Goal: Task Accomplishment & Management: Use online tool/utility

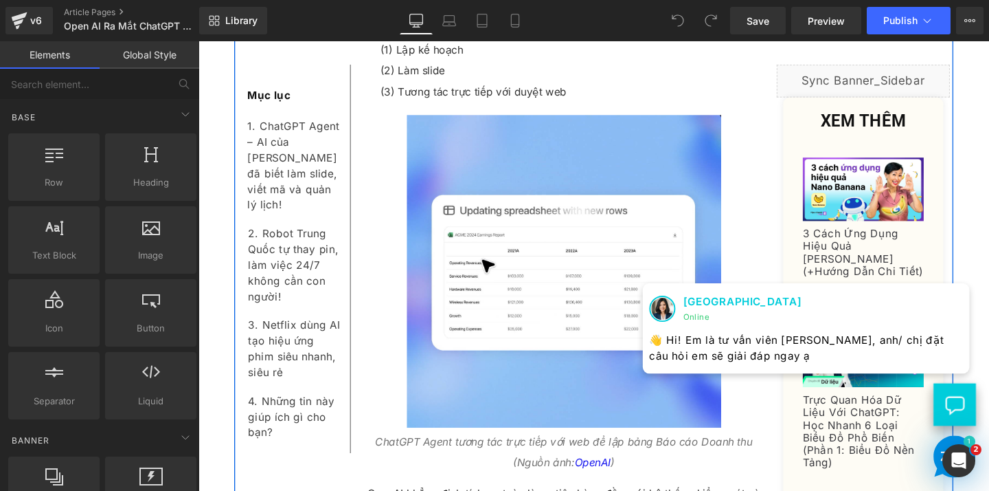
scroll to position [790, 0]
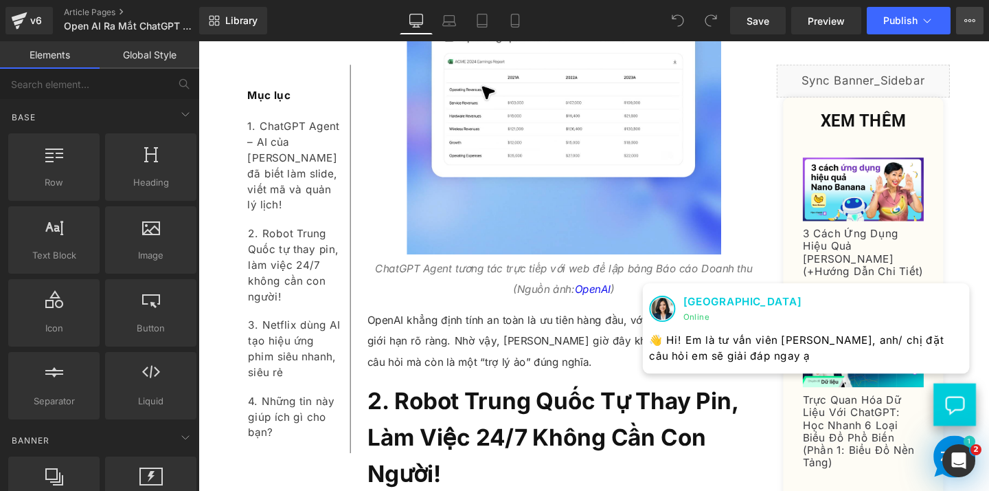
click at [978, 24] on button "View Live Page View with current Template Save Template to Library Schedule Pub…" at bounding box center [969, 20] width 27 height 27
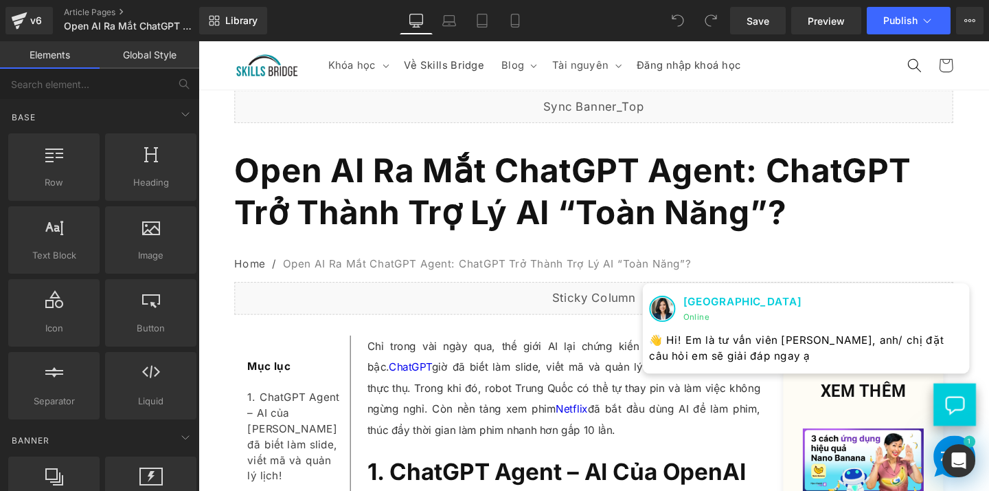
click at [965, 22] on icon at bounding box center [970, 20] width 11 height 11
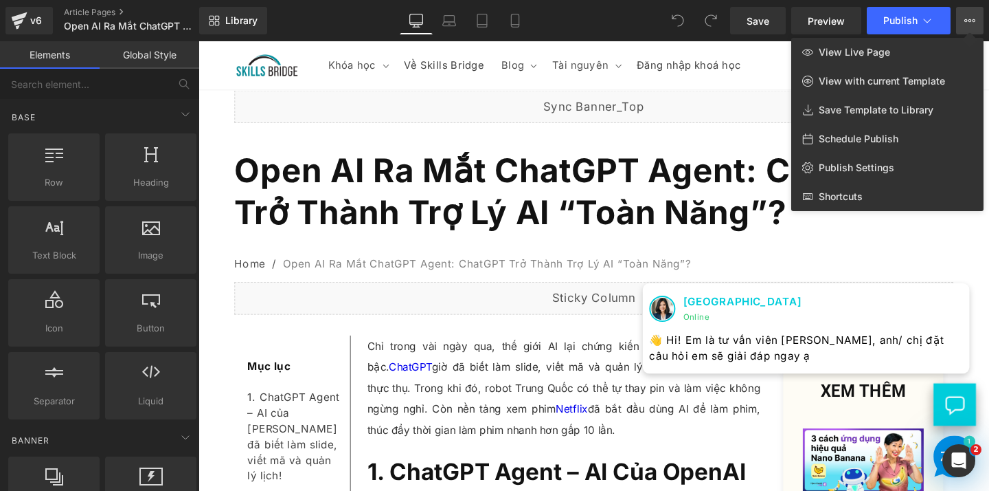
click at [328, 43] on div at bounding box center [594, 265] width 791 height 449
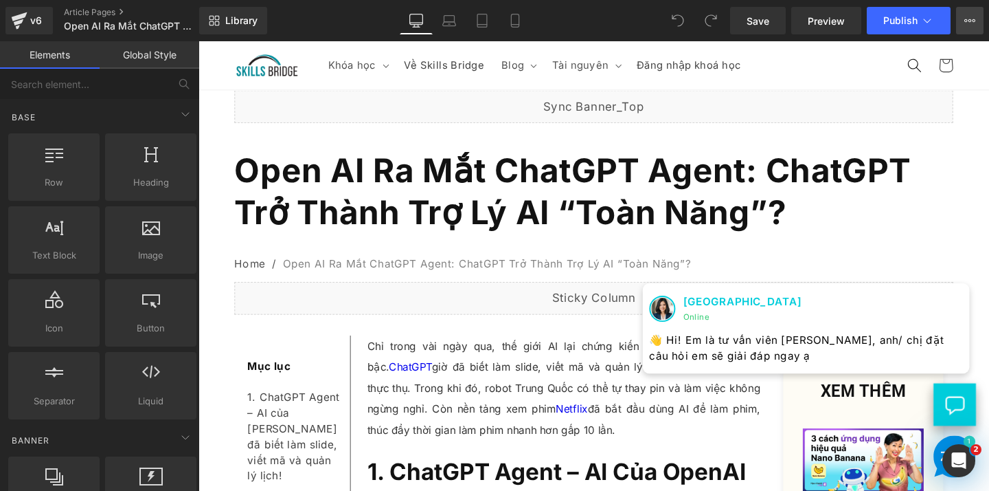
click at [976, 24] on button "View Live Page View with current Template Save Template to Library Schedule Pub…" at bounding box center [969, 20] width 27 height 27
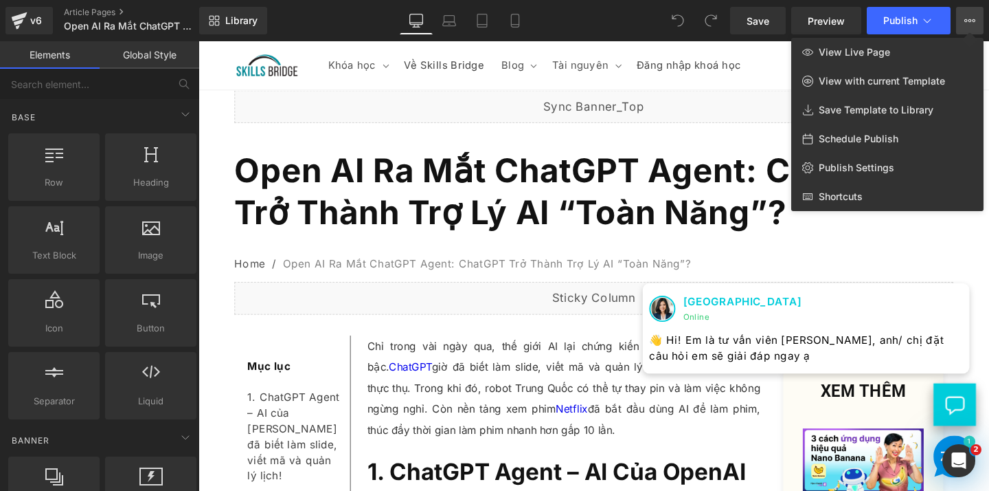
click at [629, 57] on div at bounding box center [594, 265] width 791 height 449
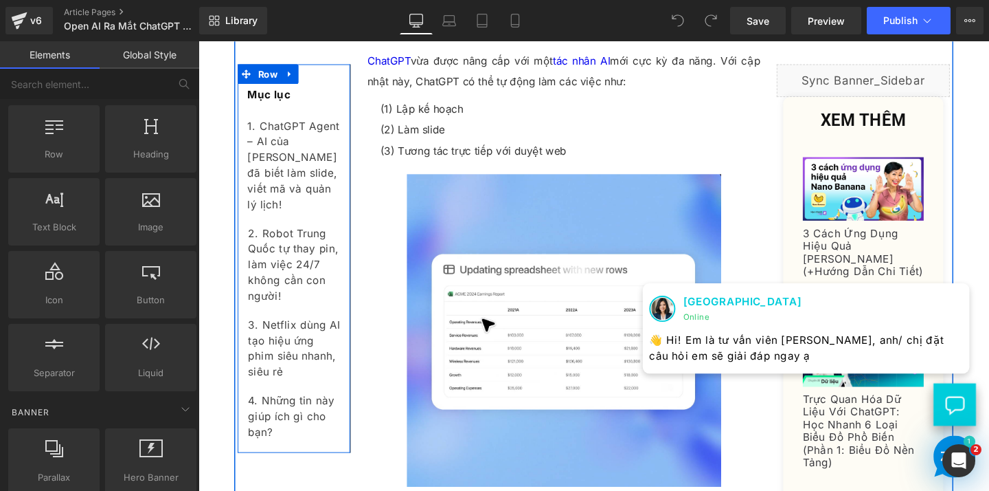
scroll to position [722, 0]
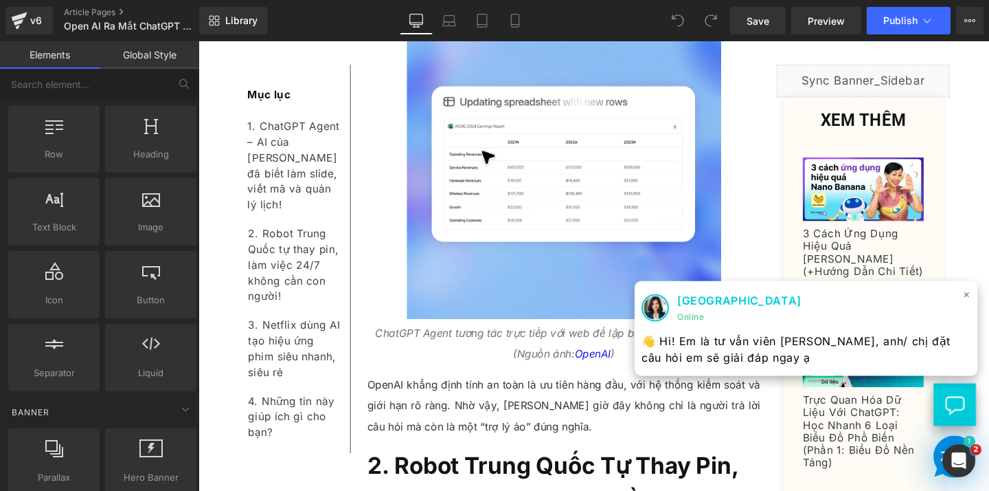
click at [989, 308] on span "×" at bounding box center [1006, 307] width 8 height 20
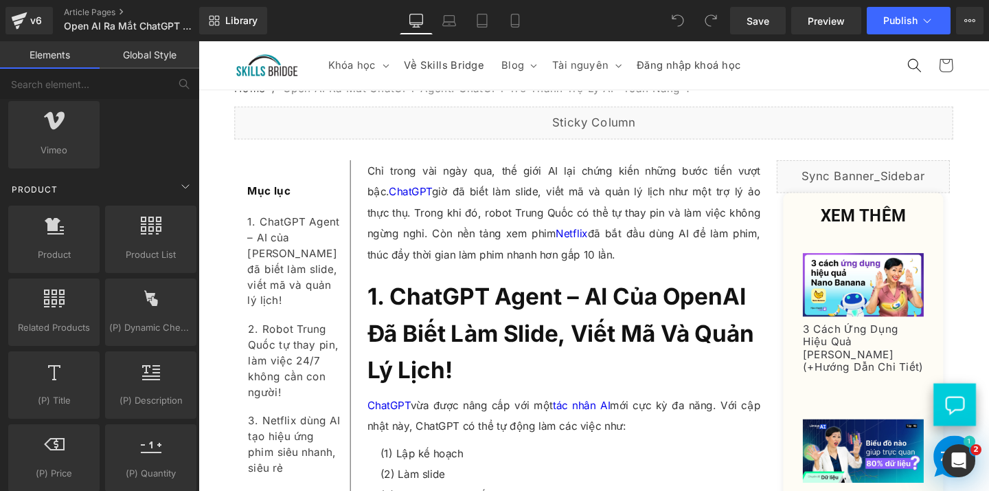
scroll to position [894, 0]
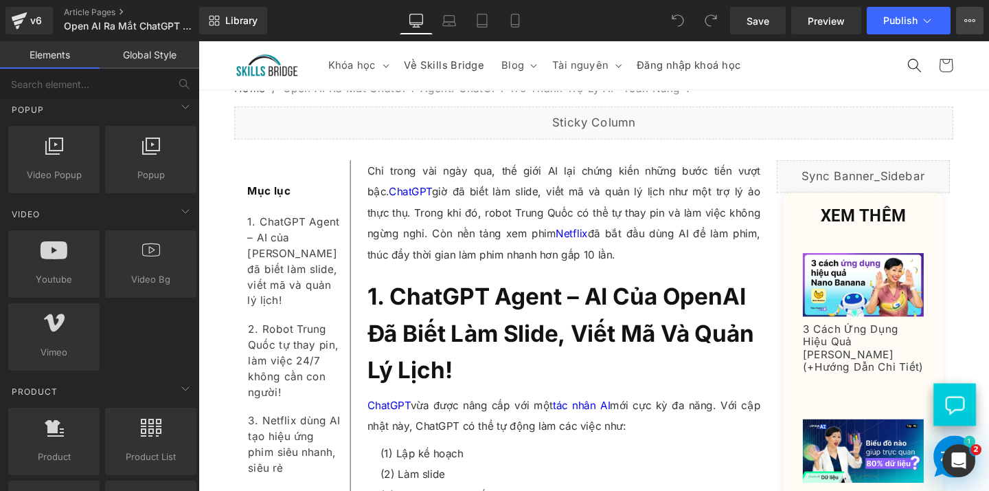
click at [967, 23] on icon at bounding box center [970, 20] width 11 height 11
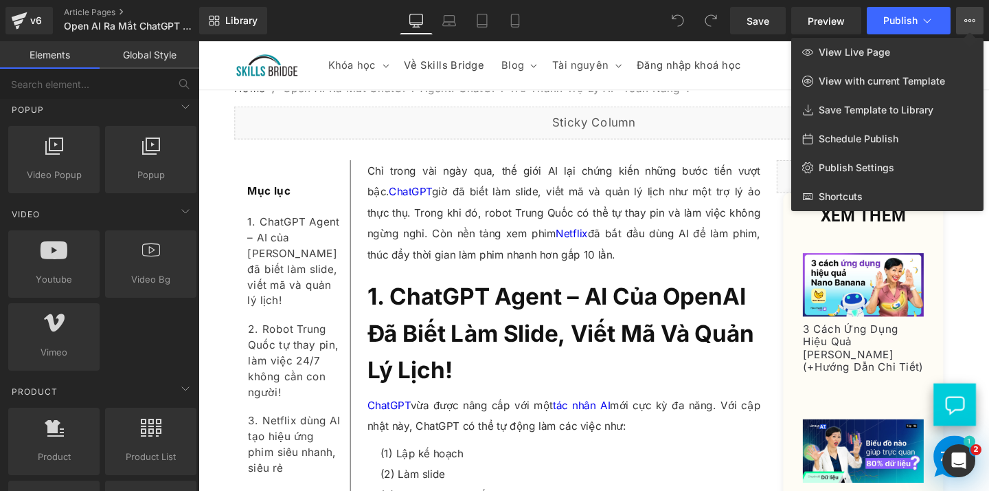
click at [746, 56] on div at bounding box center [594, 265] width 791 height 449
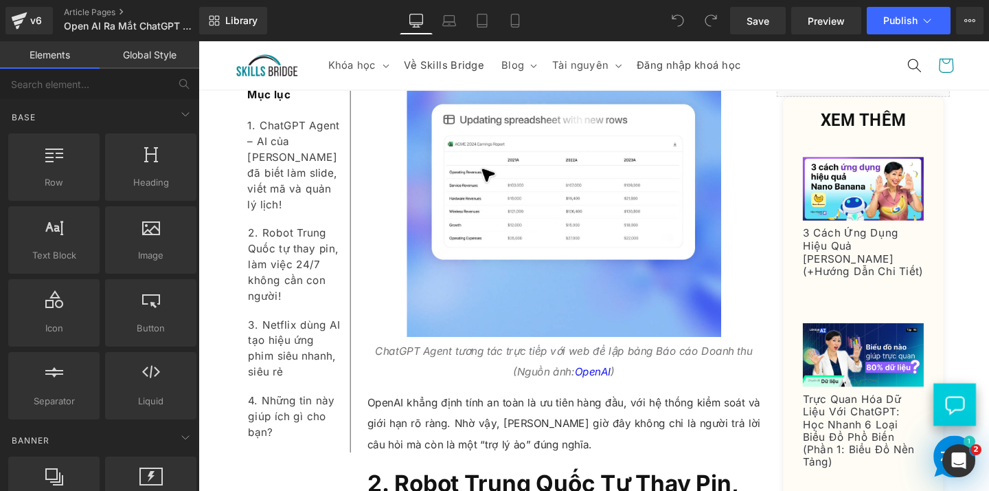
scroll to position [526, 0]
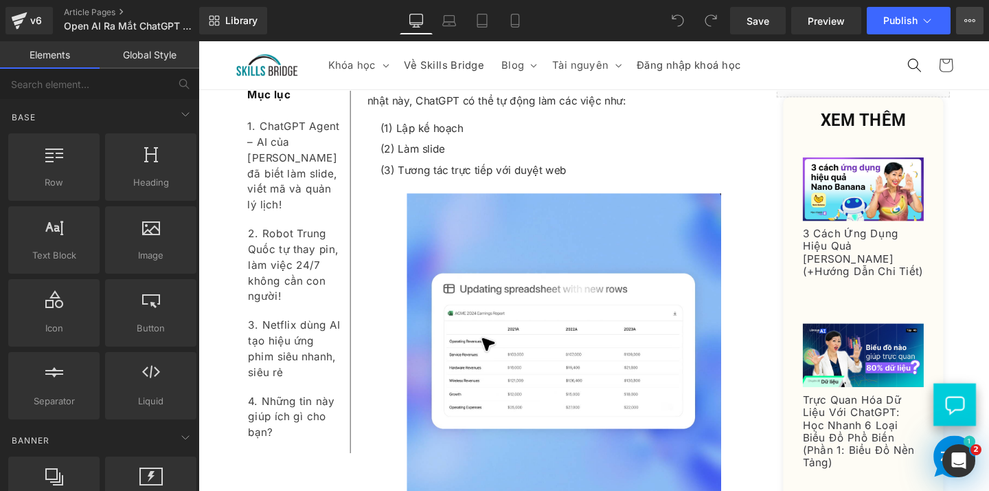
click at [965, 25] on icon at bounding box center [970, 20] width 11 height 11
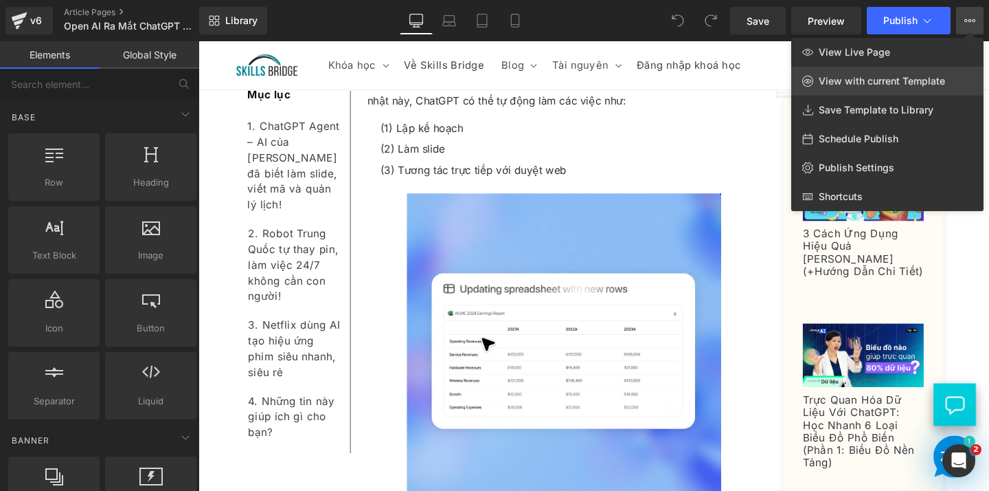
click at [851, 76] on span "View with current Template" at bounding box center [882, 81] width 126 height 12
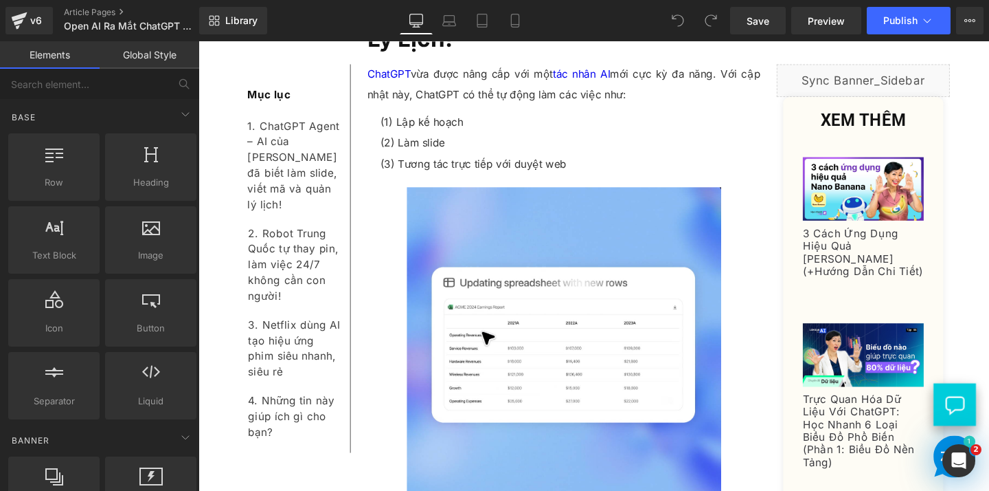
scroll to position [541, 0]
